Goal: Task Accomplishment & Management: Complete application form

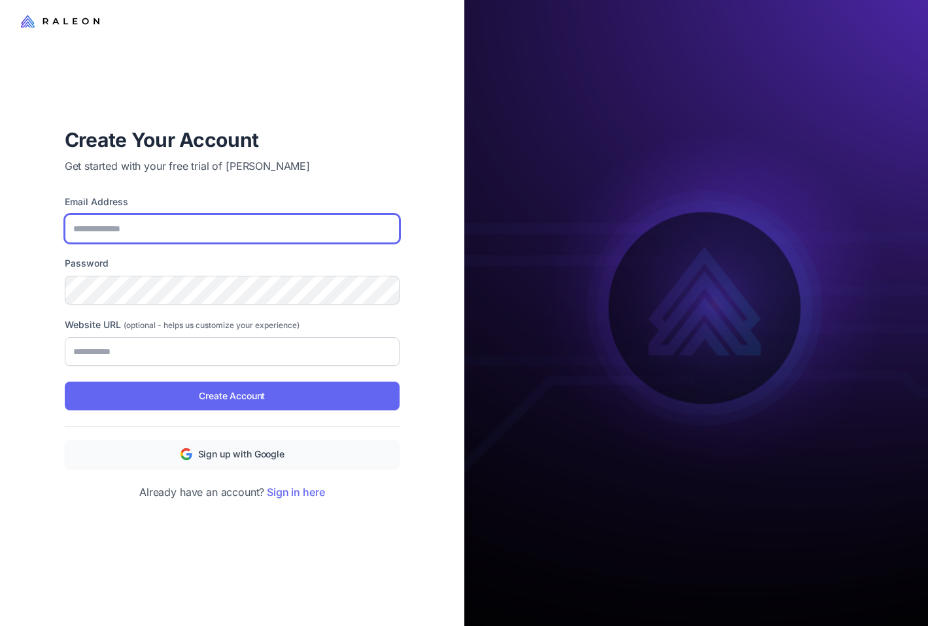
click at [216, 238] on input "Email Address" at bounding box center [232, 228] width 335 height 29
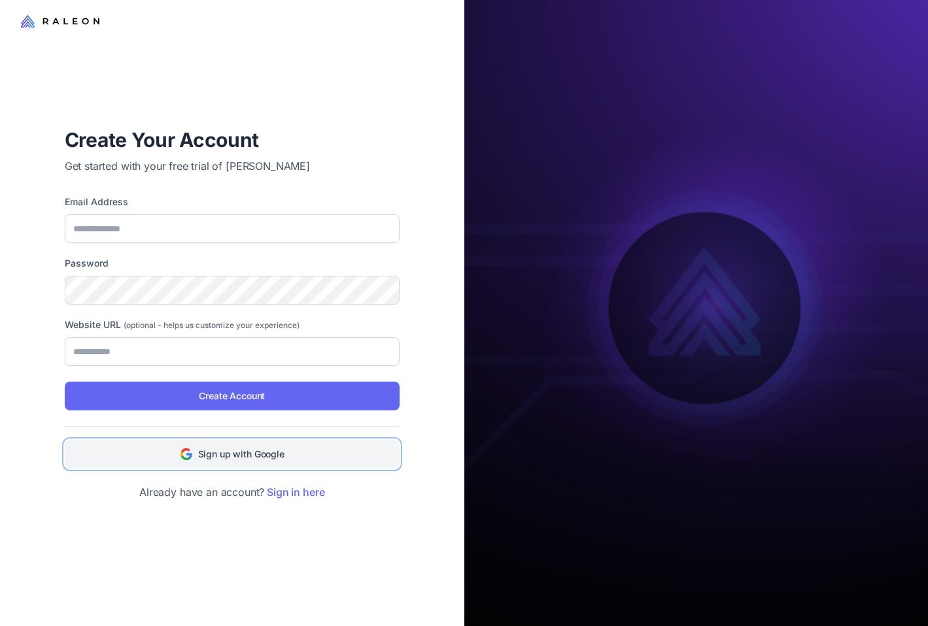
click at [230, 450] on span "Sign up with Google" at bounding box center [241, 454] width 86 height 14
type input "**********"
